Goal: Entertainment & Leisure: Consume media (video, audio)

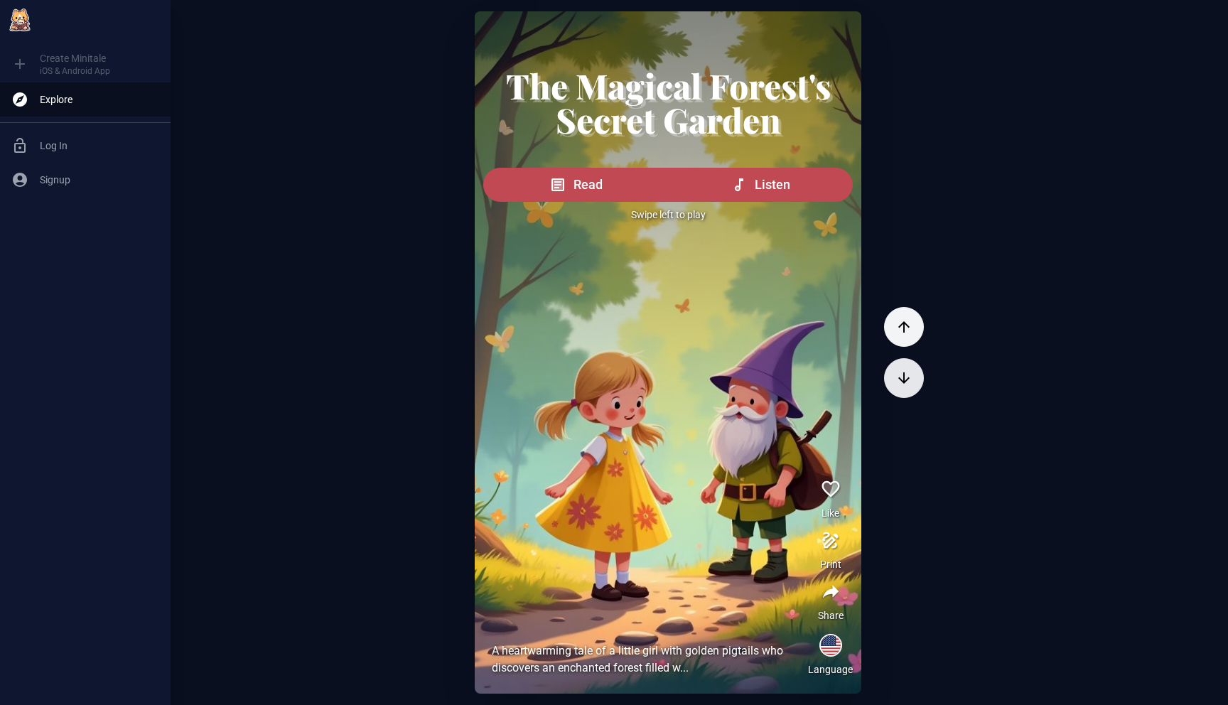
click at [908, 375] on icon "button" at bounding box center [904, 378] width 17 height 17
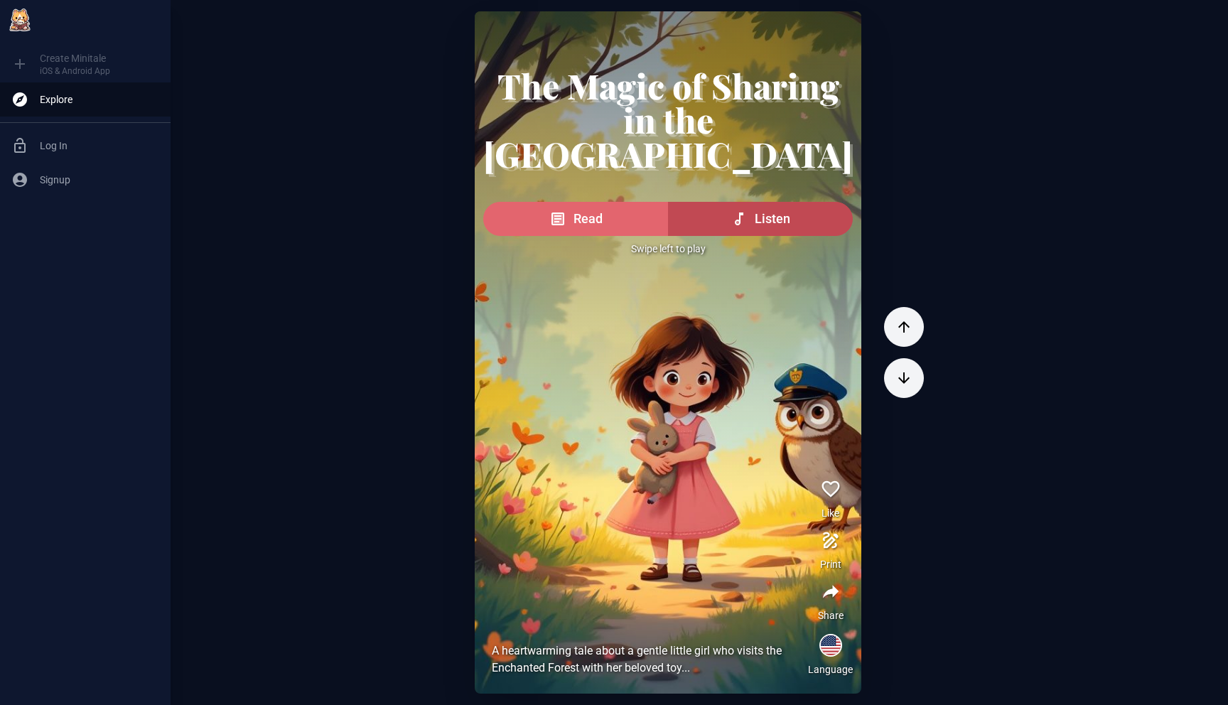
click at [584, 225] on span "Read" at bounding box center [588, 219] width 29 height 20
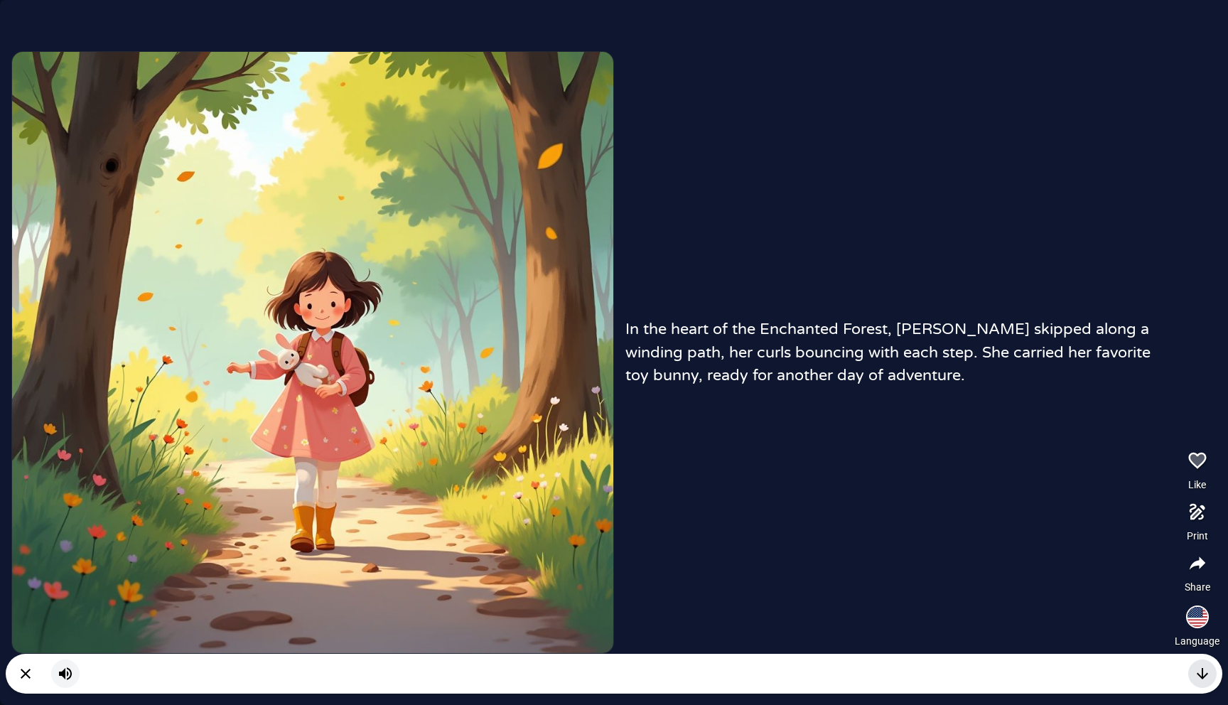
click at [1201, 672] on icon "button" at bounding box center [1202, 673] width 17 height 17
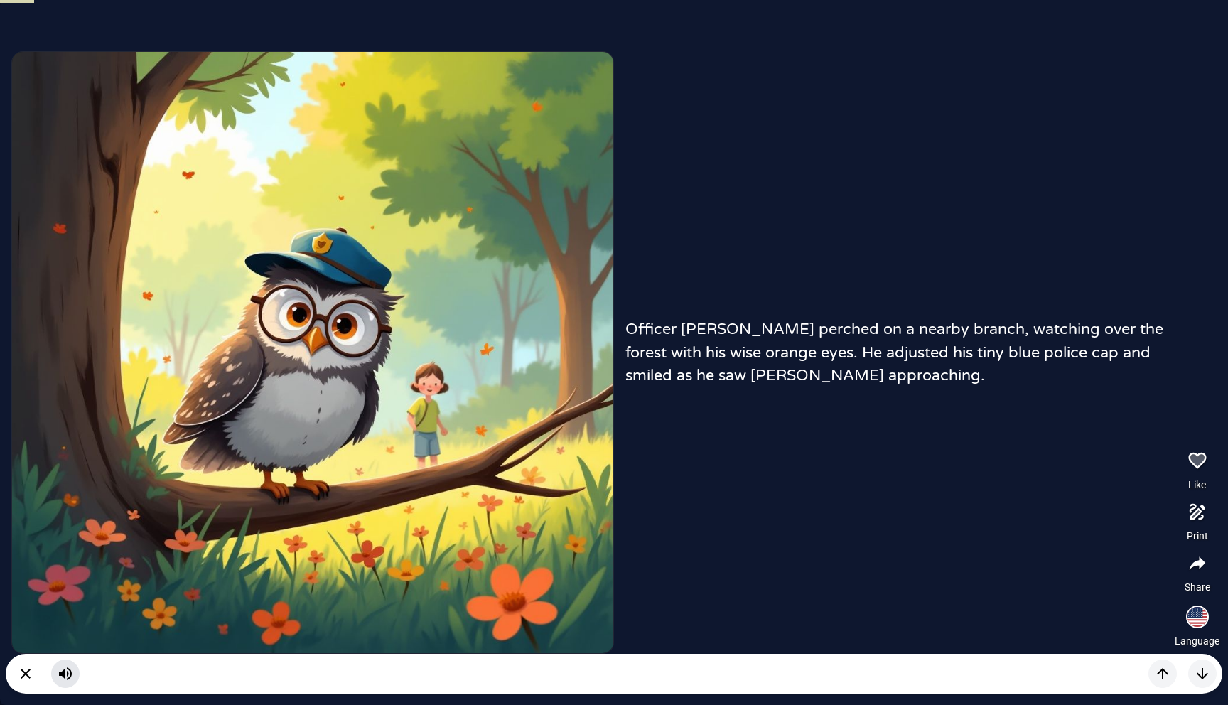
click at [64, 673] on icon "button" at bounding box center [65, 673] width 13 height 13
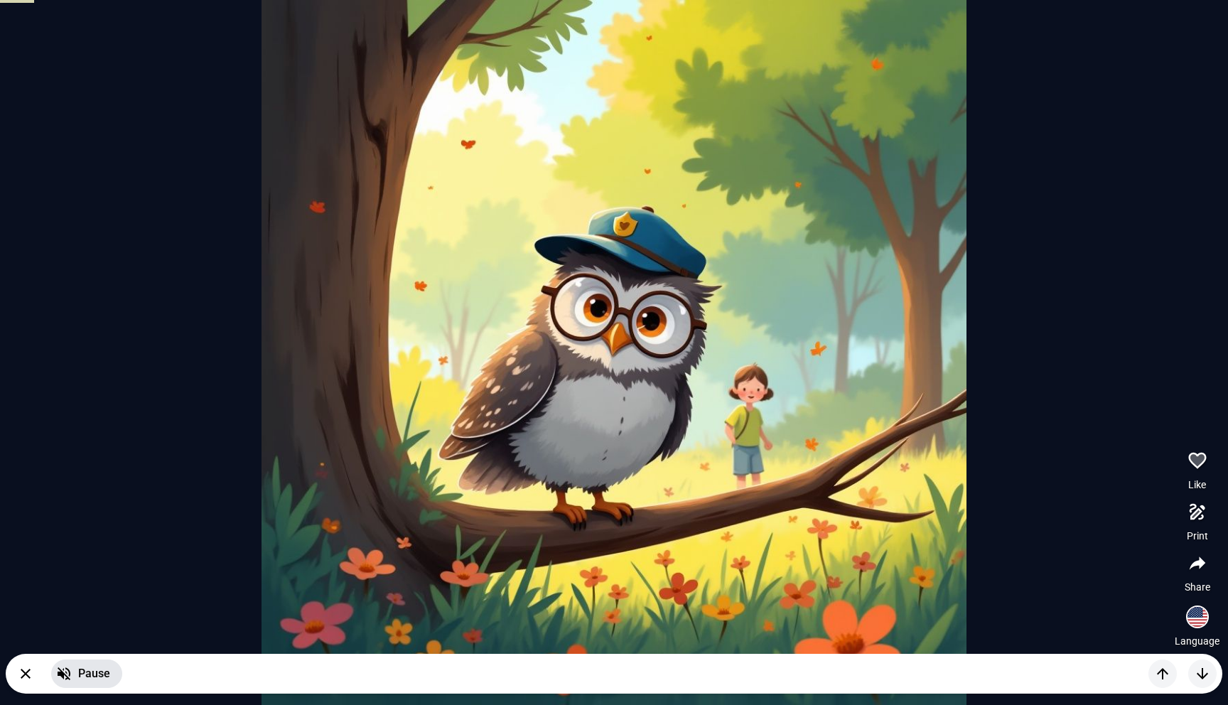
click at [73, 674] on button "Pause" at bounding box center [86, 674] width 71 height 28
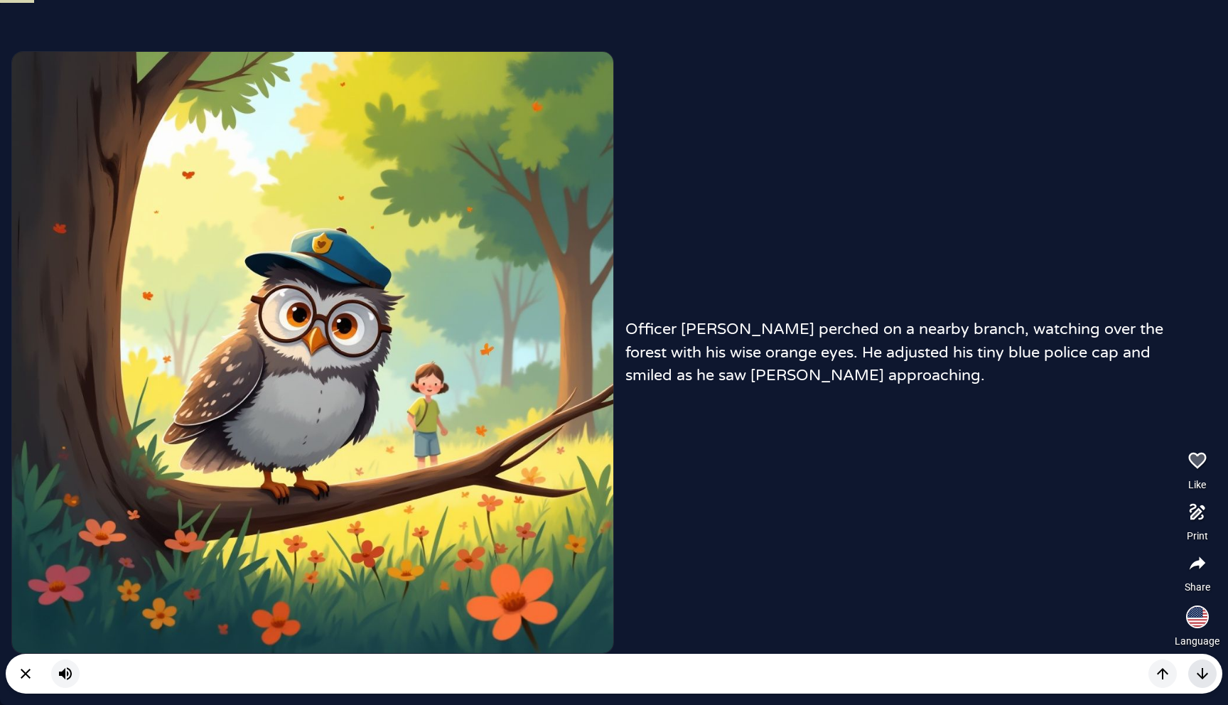
click at [1192, 674] on button "button" at bounding box center [1202, 674] width 28 height 28
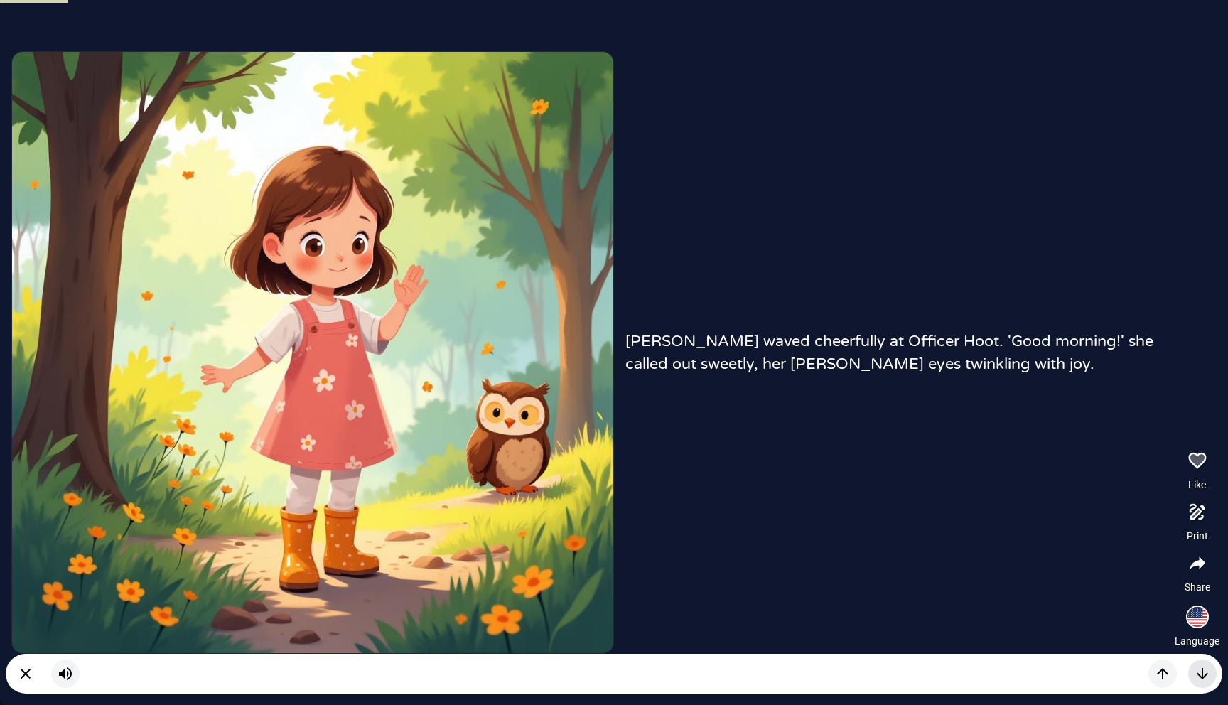
click at [1196, 673] on icon "button" at bounding box center [1202, 673] width 17 height 17
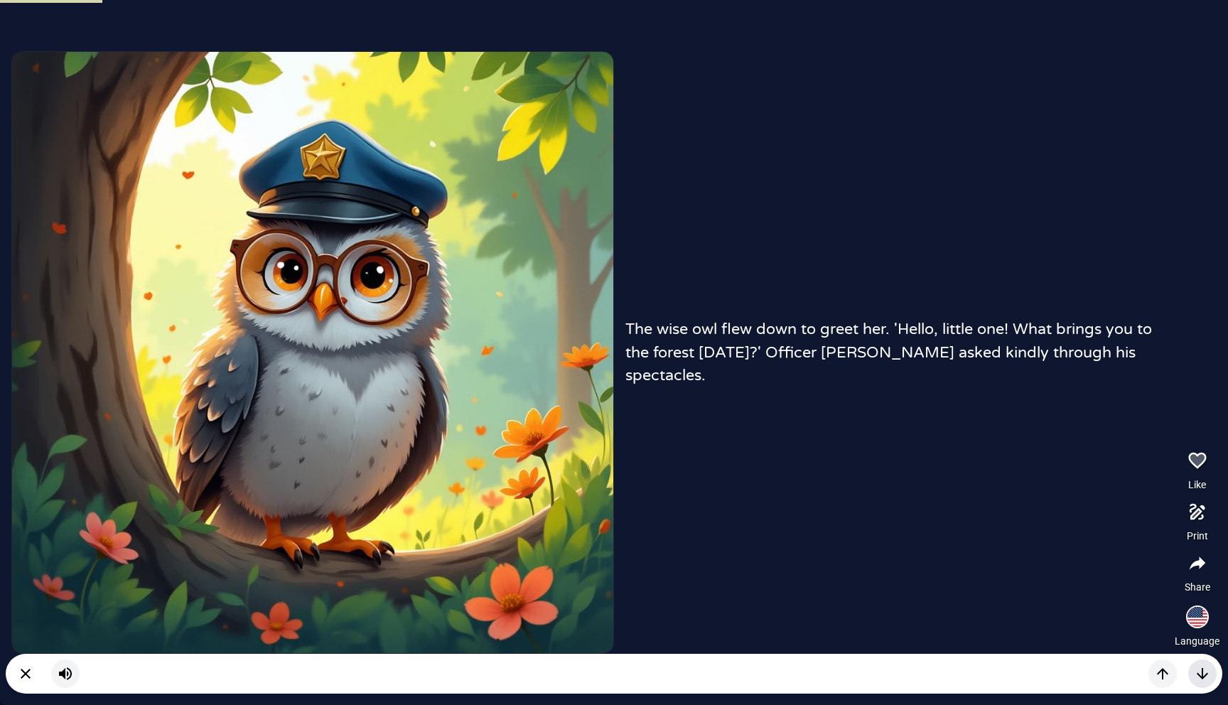
click at [1196, 673] on icon "button" at bounding box center [1202, 673] width 17 height 17
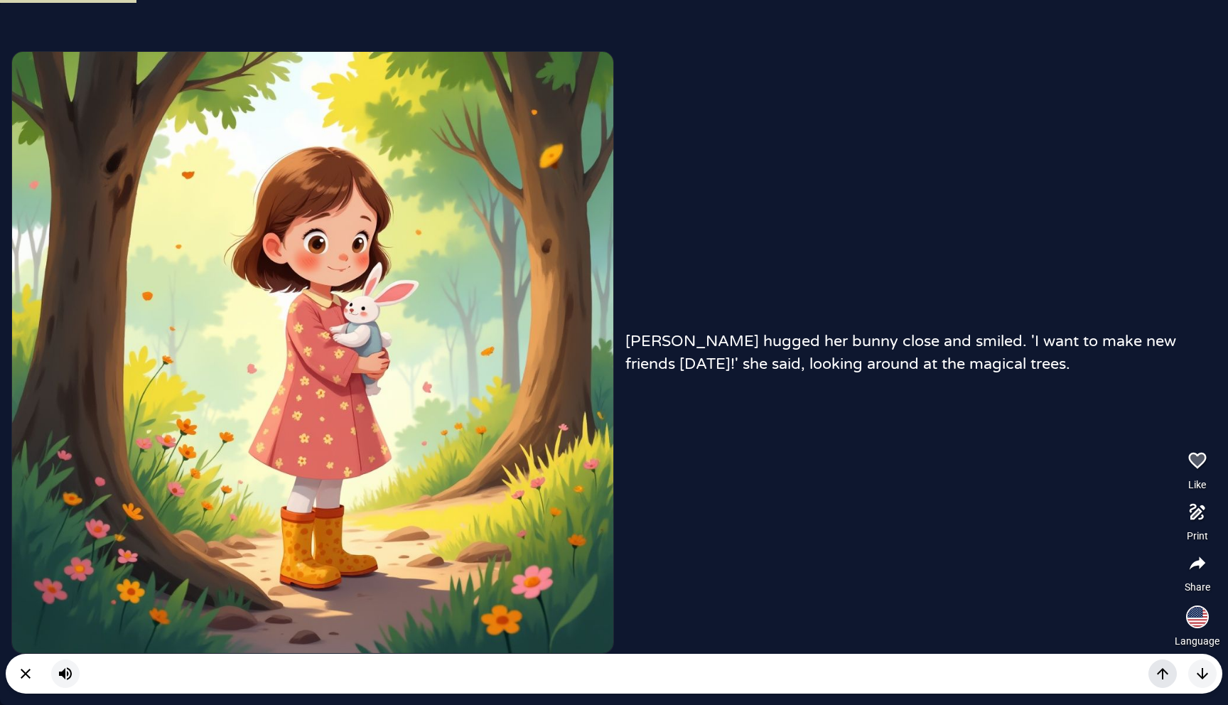
click at [1161, 678] on icon "button" at bounding box center [1162, 673] width 17 height 17
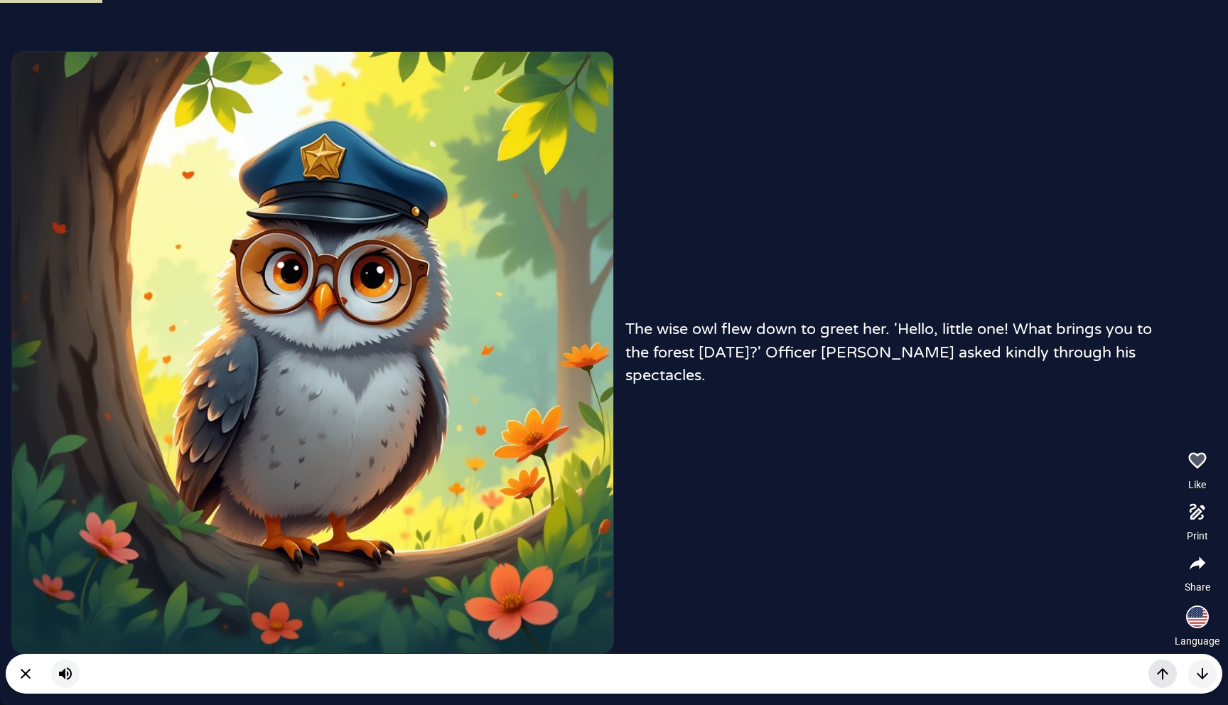
click at [1161, 678] on icon "button" at bounding box center [1162, 673] width 17 height 17
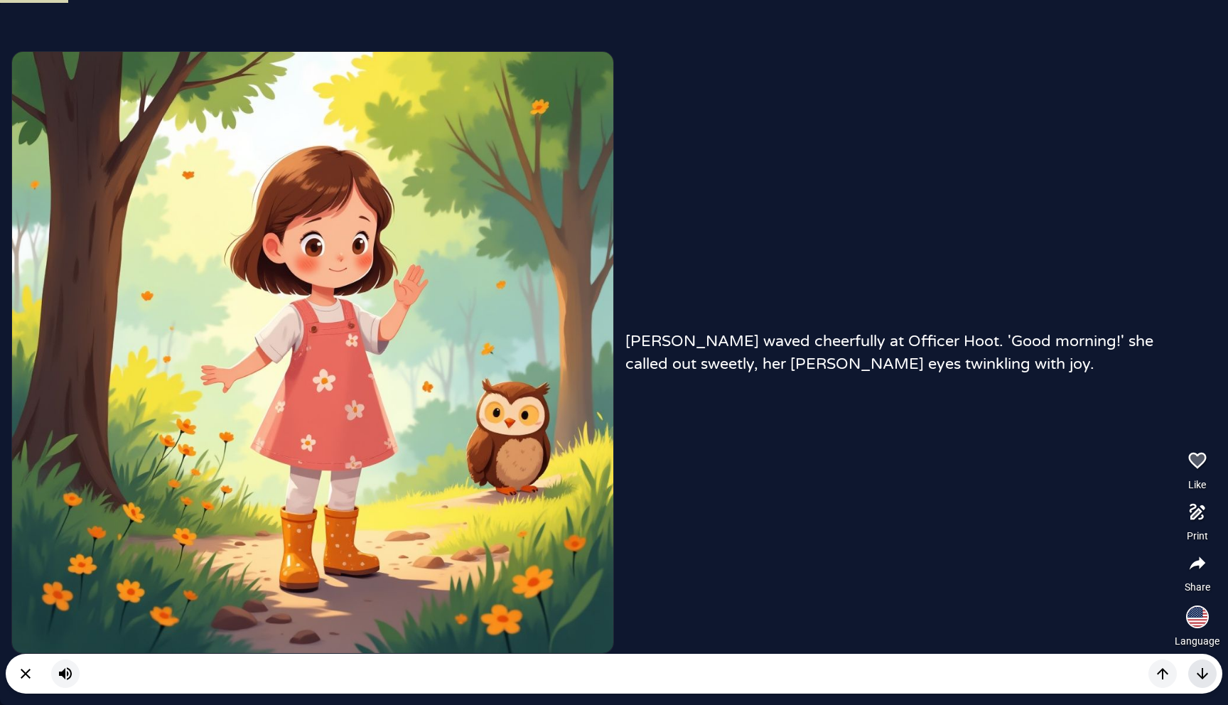
click at [1205, 678] on icon "button" at bounding box center [1202, 673] width 17 height 17
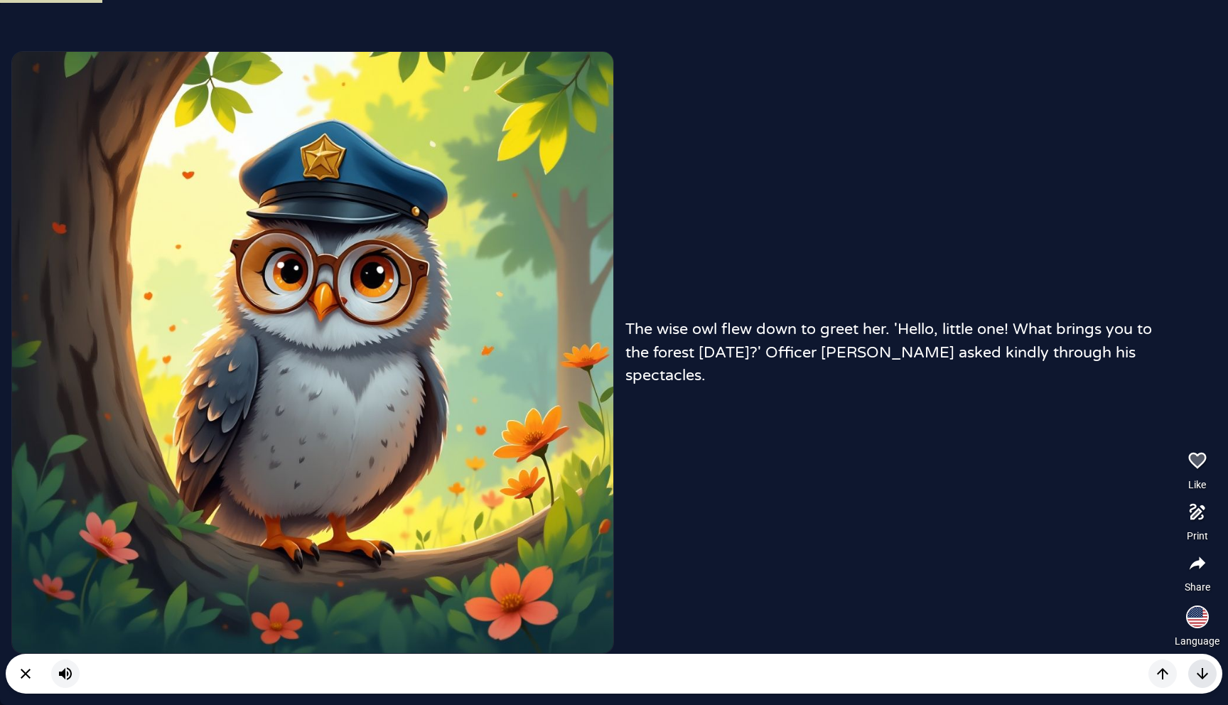
click at [1205, 678] on icon "button" at bounding box center [1202, 673] width 17 height 17
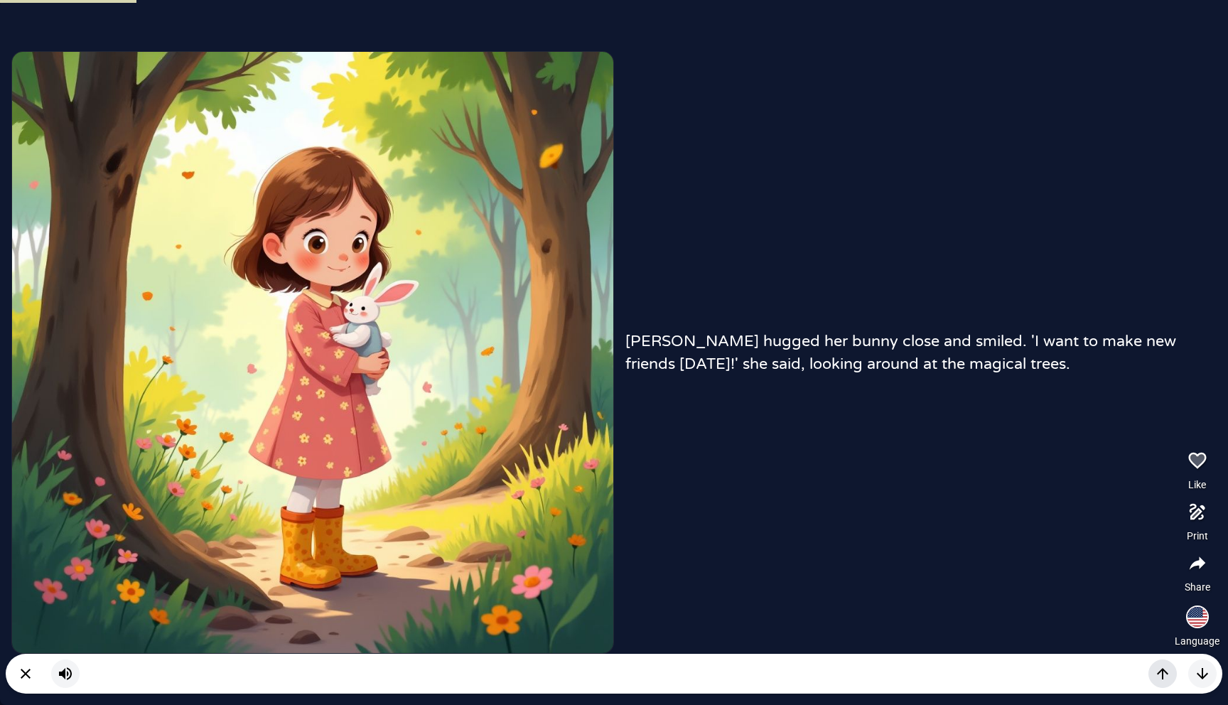
click at [1176, 678] on button "button" at bounding box center [1163, 674] width 28 height 28
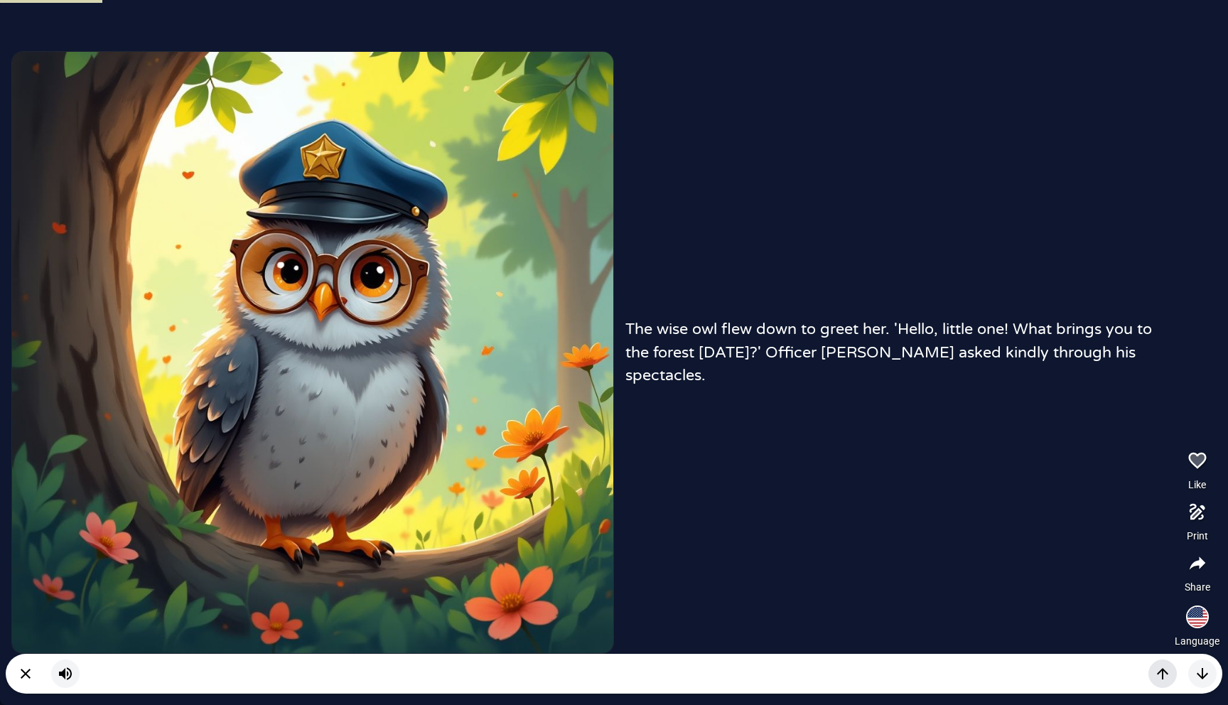
click at [1176, 678] on button "button" at bounding box center [1163, 674] width 28 height 28
